Goal: Manage account settings

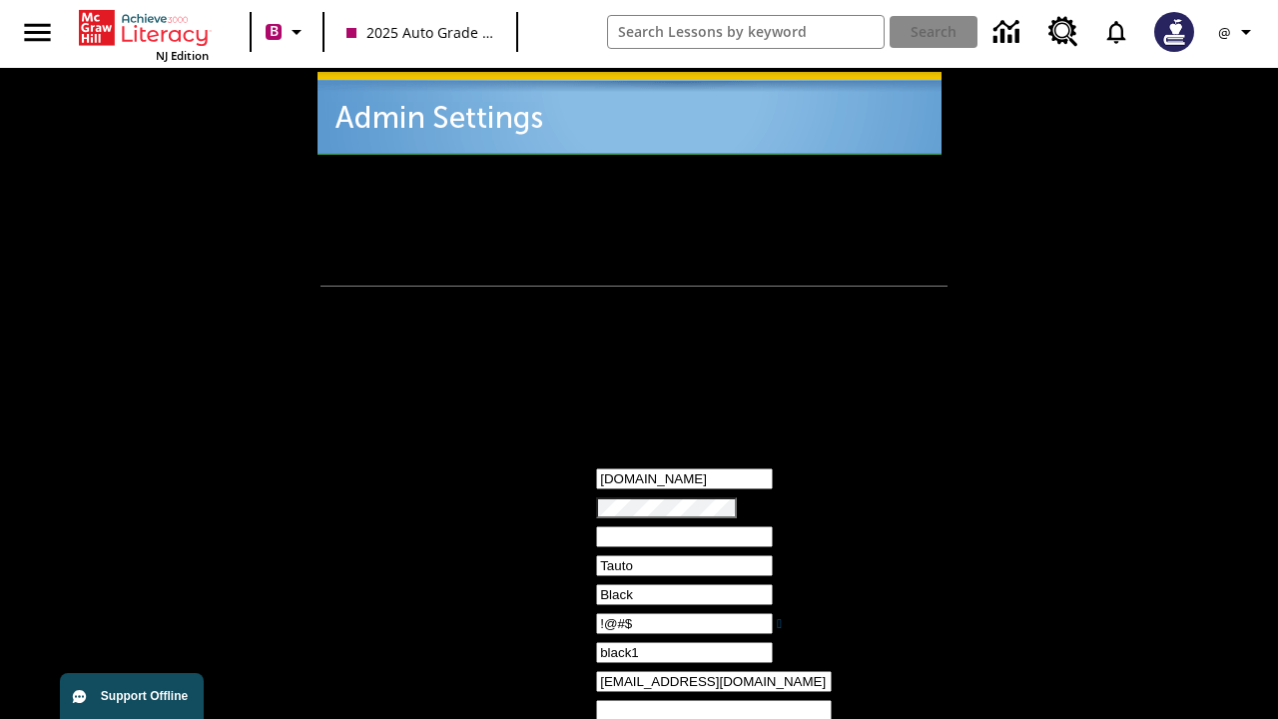
type input "!@#$"
click at [1238, 32] on icon "Profile/Settings" at bounding box center [1246, 32] width 24 height 24
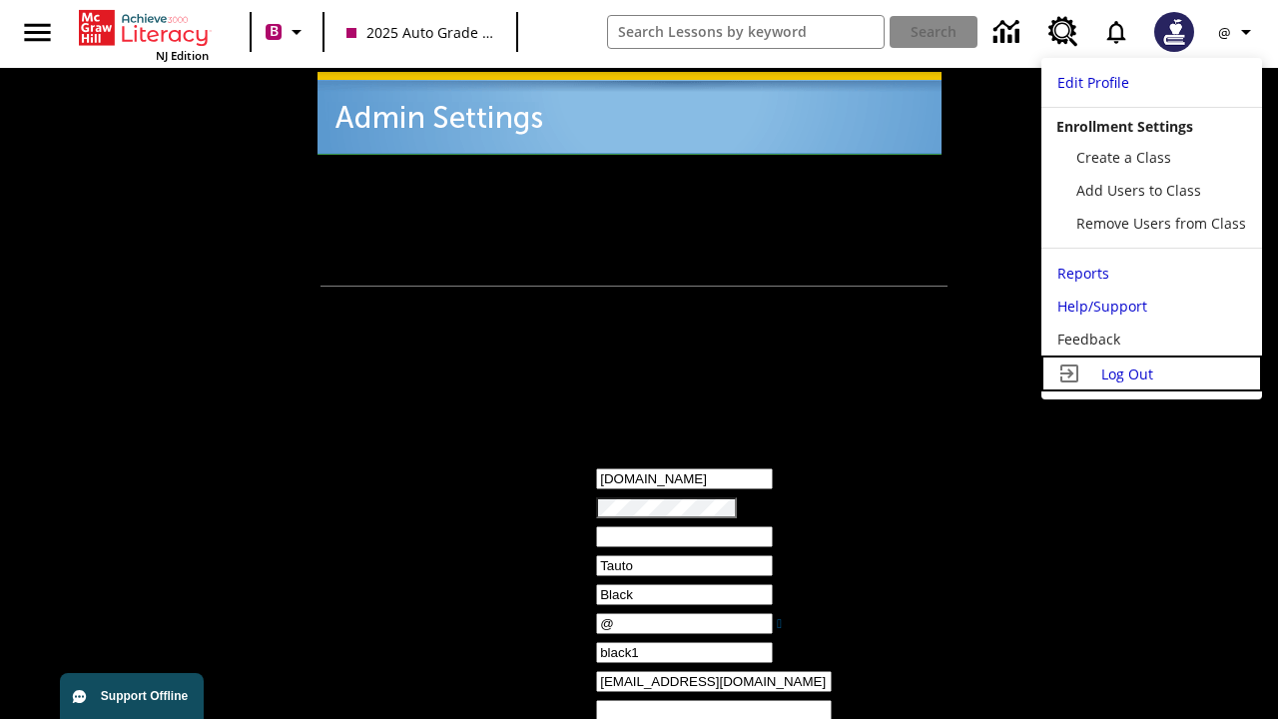
click at [1151, 373] on span "Log Out" at bounding box center [1127, 373] width 52 height 19
